Goal: Task Accomplishment & Management: Use online tool/utility

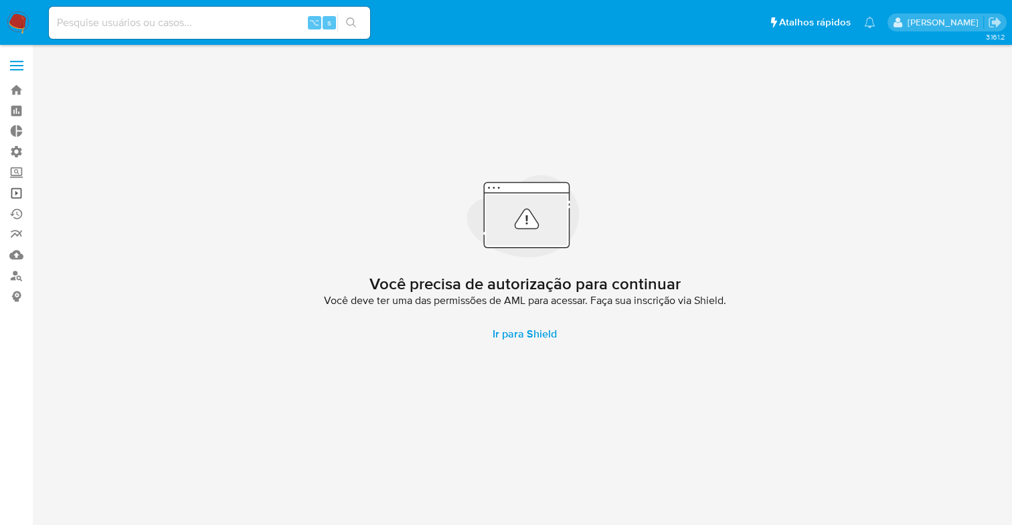
click at [11, 187] on link "Operações em massa" at bounding box center [79, 193] width 159 height 21
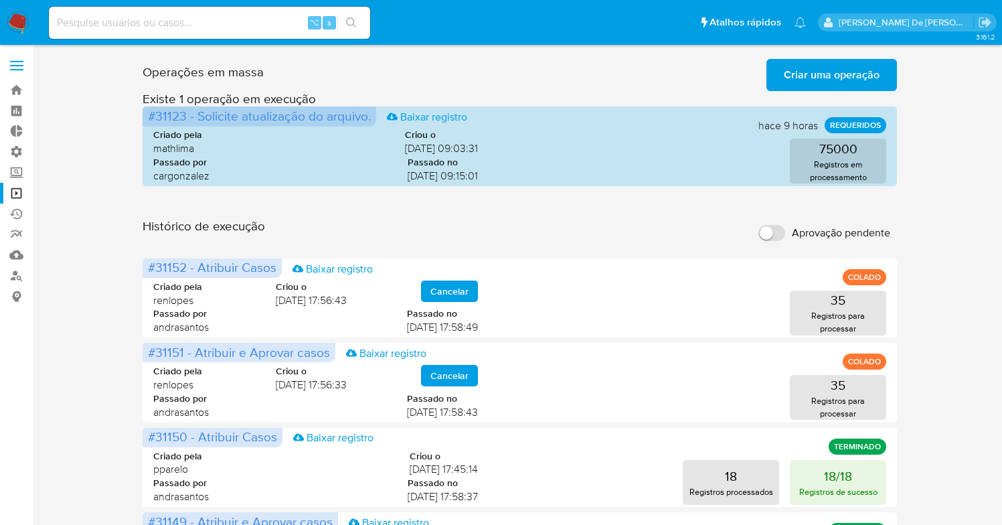
click at [771, 228] on input "Aprovação pendente" at bounding box center [771, 233] width 27 height 16
checkbox input "true"
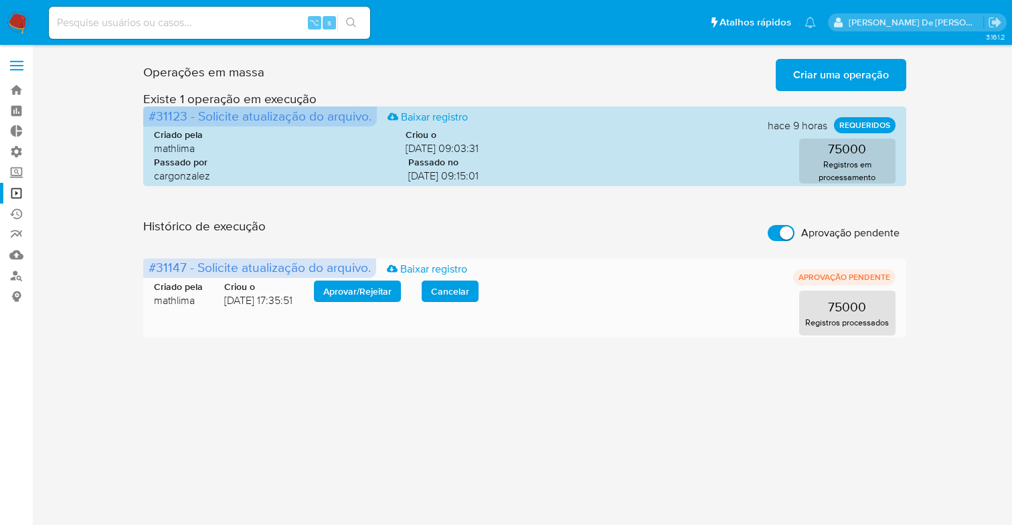
click at [353, 294] on span "Aprovar / Rejeitar" at bounding box center [357, 291] width 68 height 19
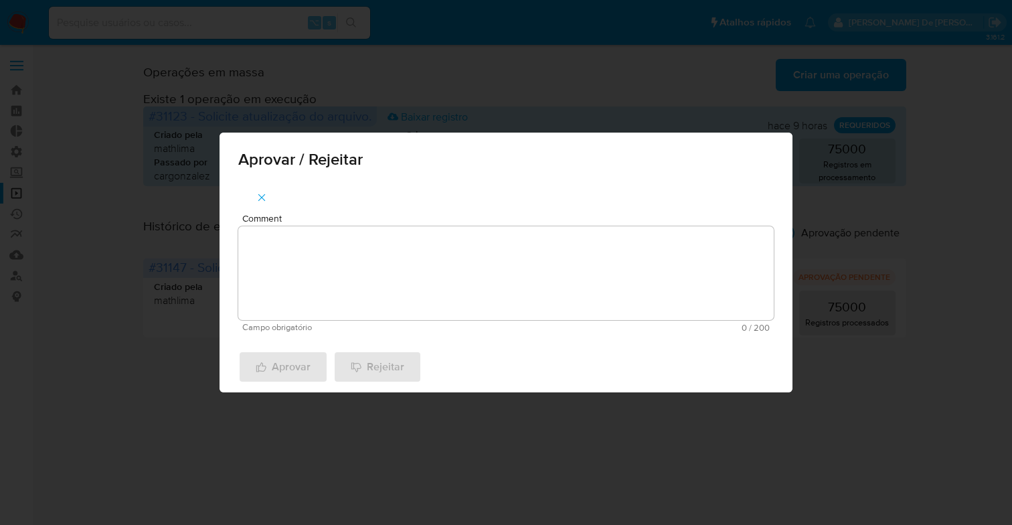
click at [358, 282] on textarea "Comment" at bounding box center [506, 273] width 536 height 94
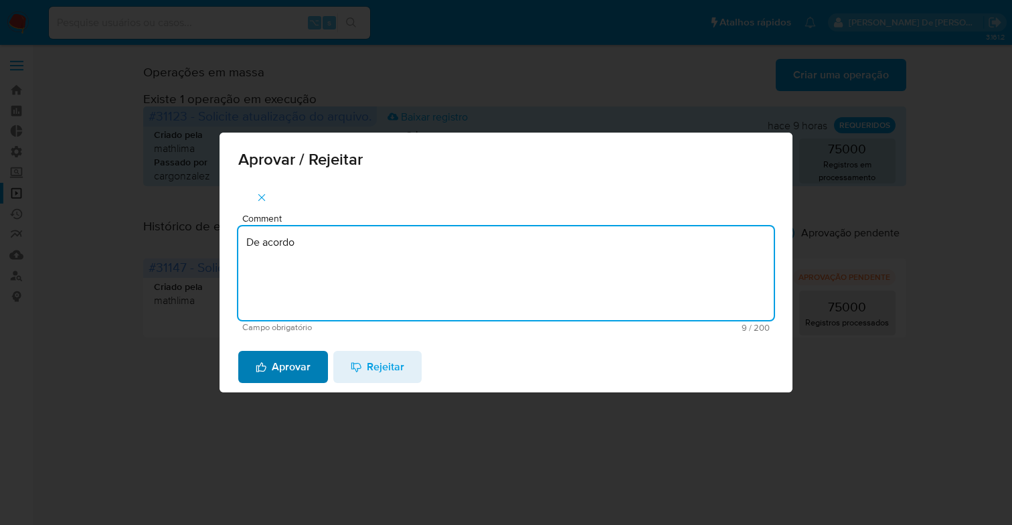
type textarea "De acordo"
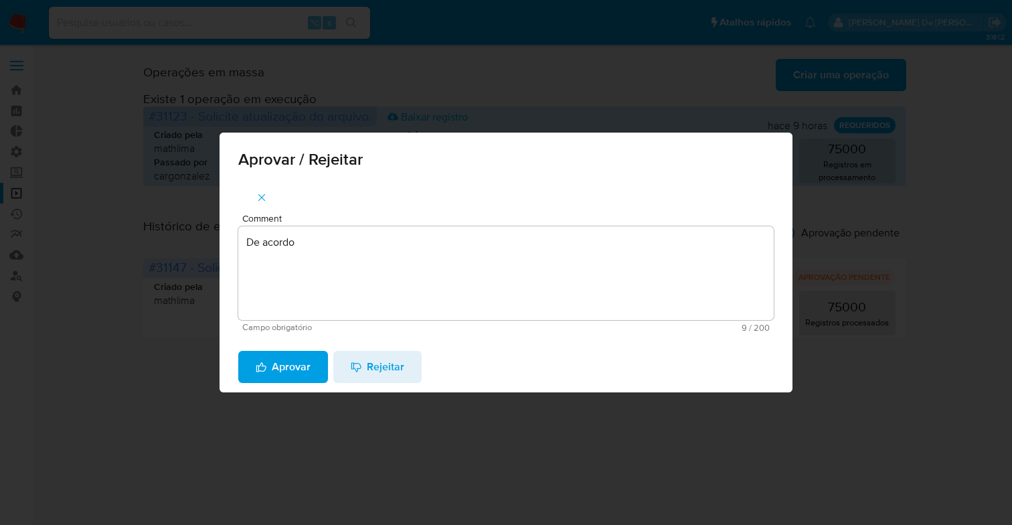
click at [282, 358] on span "Aprovar" at bounding box center [283, 366] width 55 height 29
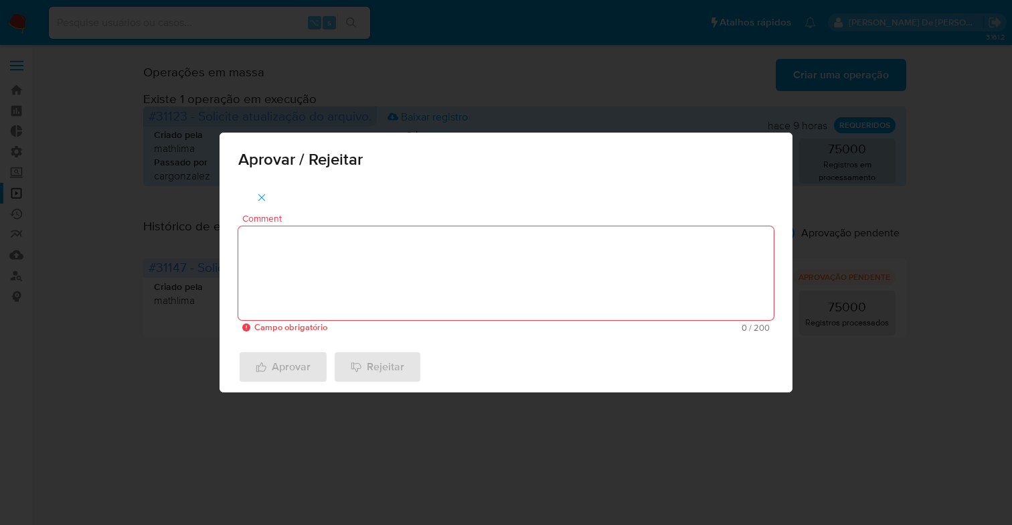
click at [167, 366] on div "Aprovar / Rejeitar Comment Campo obrigatório 0 / 200 200 caracteres restantes A…" at bounding box center [506, 262] width 1012 height 525
click at [264, 199] on icon "button" at bounding box center [262, 197] width 12 height 12
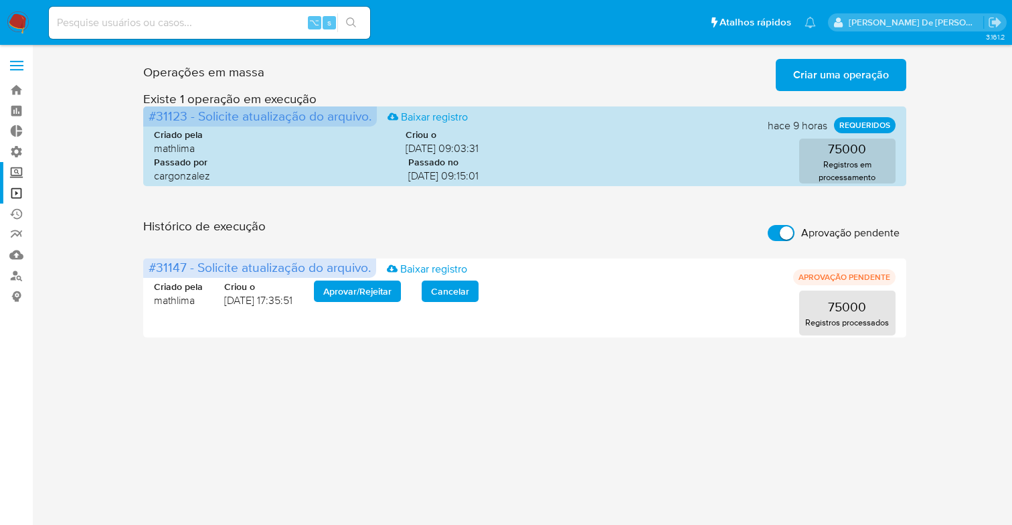
click at [15, 175] on label "Screening" at bounding box center [79, 172] width 159 height 21
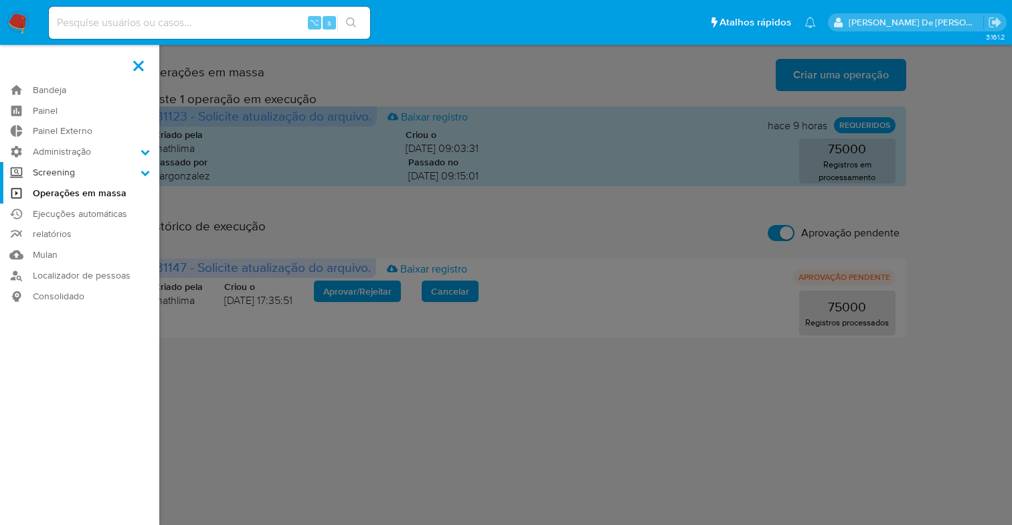
click at [0, 0] on input "Screening" at bounding box center [0, 0] width 0 height 0
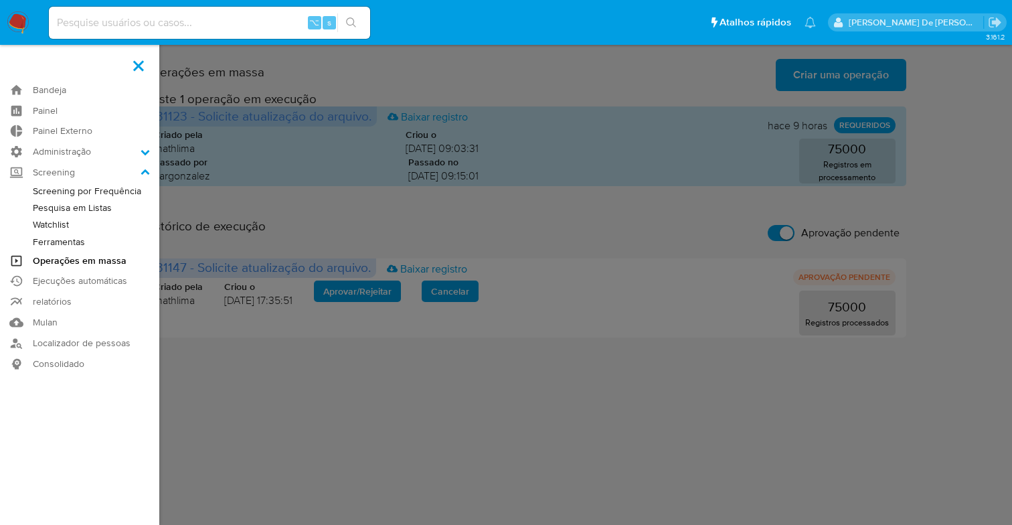
click at [26, 257] on link "Operações em massa" at bounding box center [79, 260] width 159 height 21
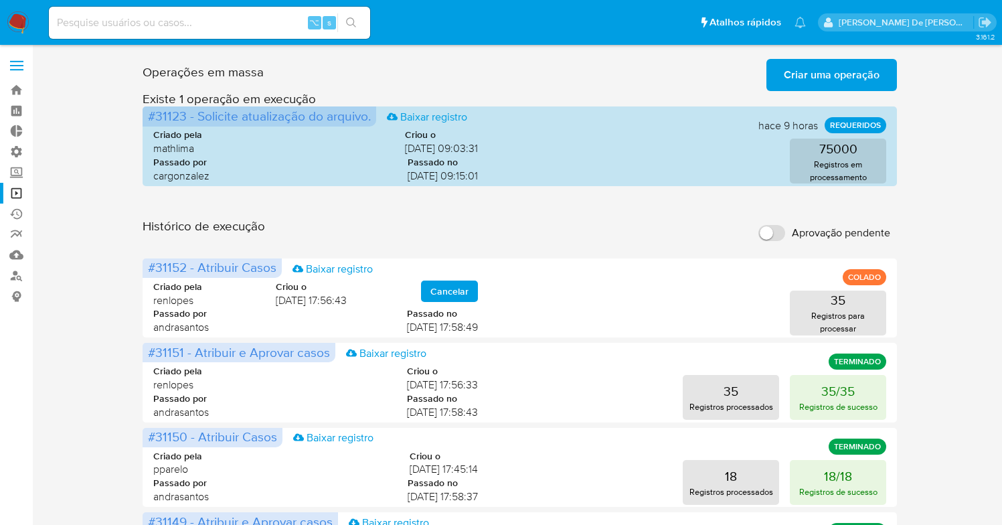
click at [763, 230] on input "Aprovação pendente" at bounding box center [771, 233] width 27 height 16
checkbox input "true"
